Goal: Task Accomplishment & Management: Use online tool/utility

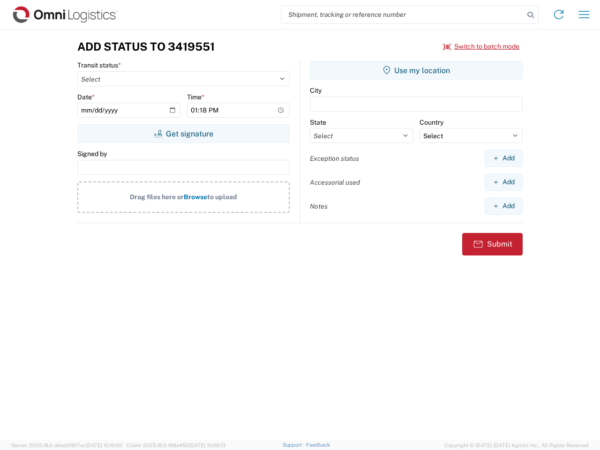
click at [403, 15] on input "search" at bounding box center [402, 15] width 243 height 18
click at [531, 15] on icon at bounding box center [530, 14] width 13 height 13
click at [559, 15] on icon at bounding box center [559, 14] width 15 height 15
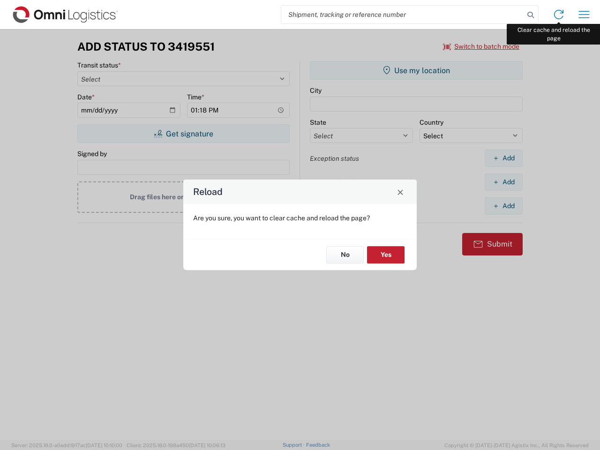
click at [584, 15] on div "Reload Are you sure, you want to clear cache and reload the page? No Yes" at bounding box center [300, 225] width 600 height 450
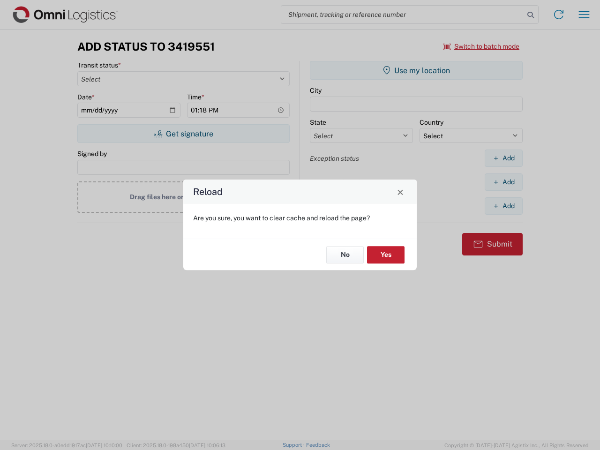
click at [482, 46] on div "Reload Are you sure, you want to clear cache and reload the page? No Yes" at bounding box center [300, 225] width 600 height 450
click at [183, 134] on div "Reload Are you sure, you want to clear cache and reload the page? No Yes" at bounding box center [300, 225] width 600 height 450
click at [417, 70] on div "Reload Are you sure, you want to clear cache and reload the page? No Yes" at bounding box center [300, 225] width 600 height 450
click at [504, 158] on div "Reload Are you sure, you want to clear cache and reload the page? No Yes" at bounding box center [300, 225] width 600 height 450
click at [504, 182] on div "Reload Are you sure, you want to clear cache and reload the page? No Yes" at bounding box center [300, 225] width 600 height 450
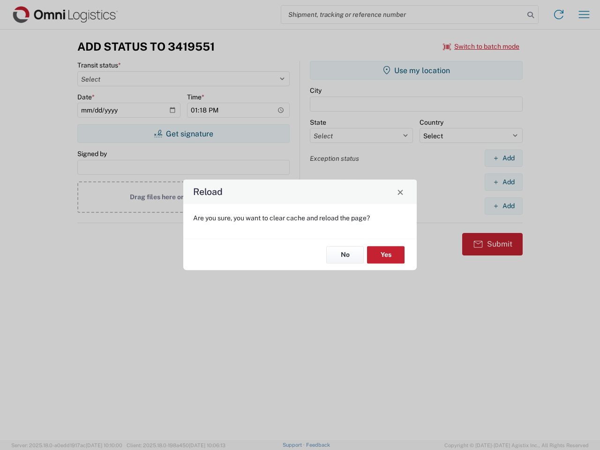
click at [504, 206] on div "Reload Are you sure, you want to clear cache and reload the page? No Yes" at bounding box center [300, 225] width 600 height 450
